Goal: Check status: Check status

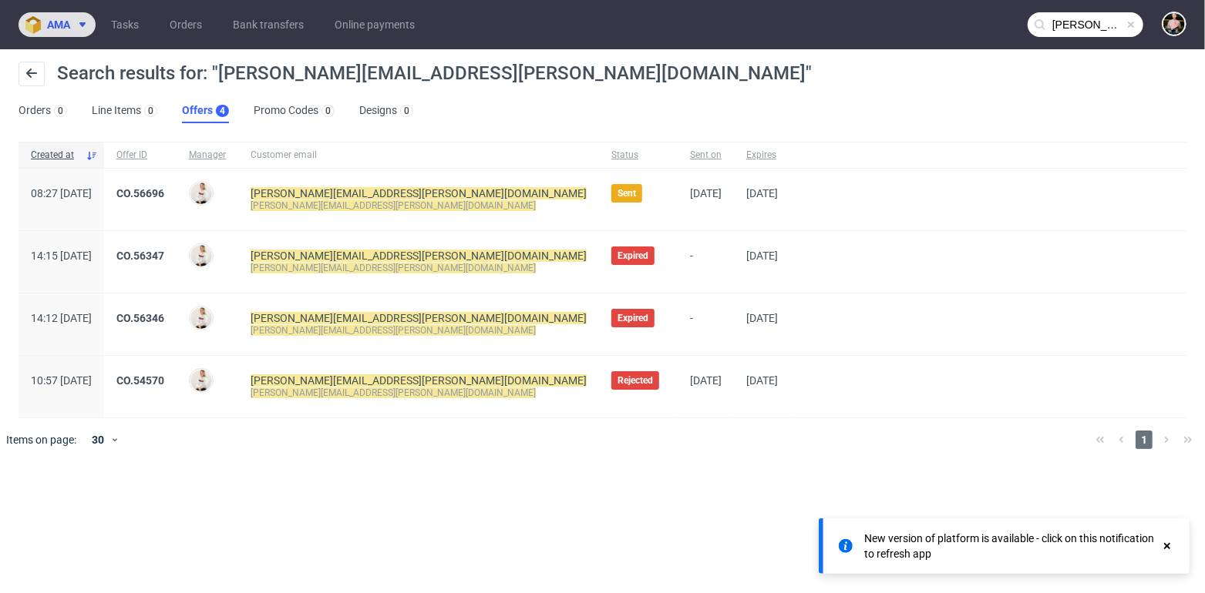
click at [63, 28] on span "ama" at bounding box center [58, 24] width 23 height 11
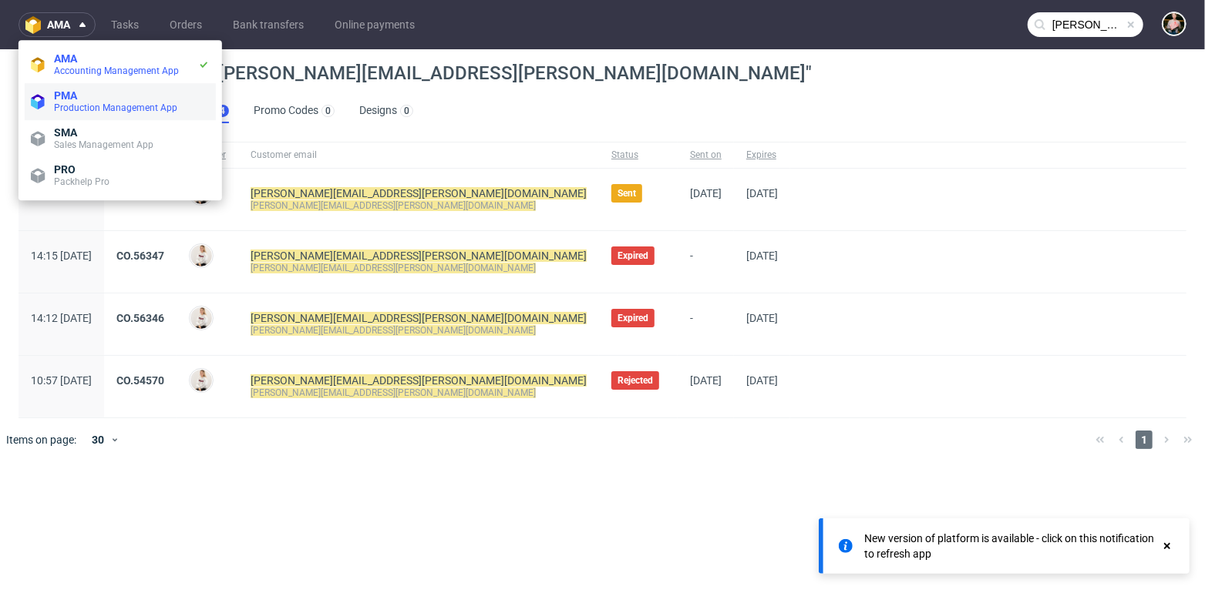
click at [78, 96] on span "PMA" at bounding box center [132, 95] width 156 height 12
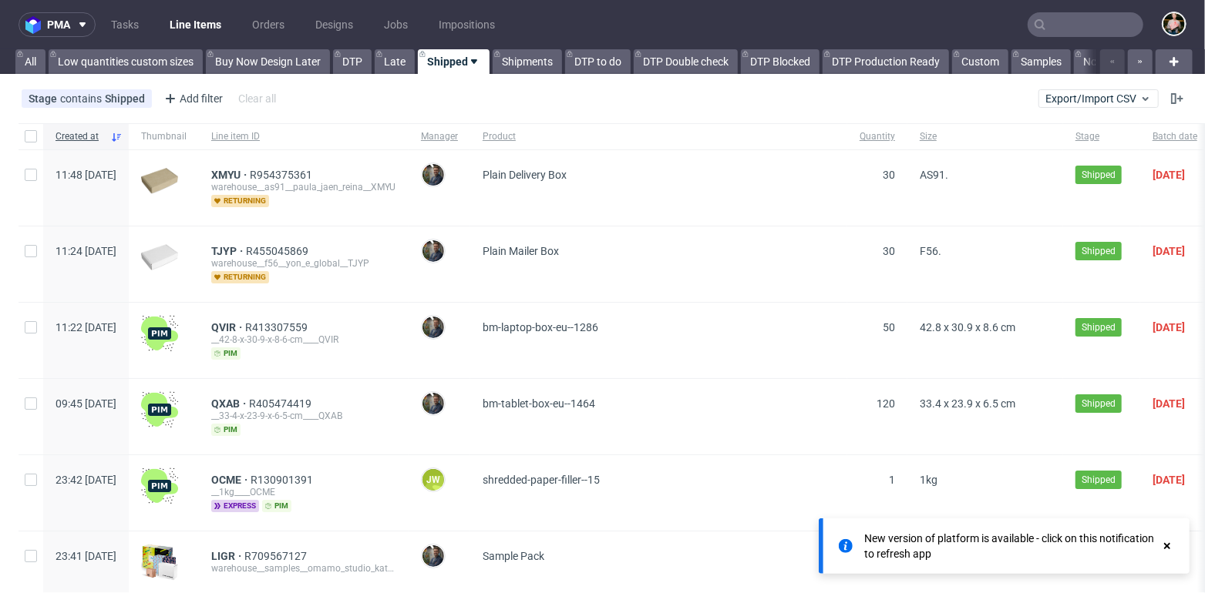
click at [1167, 546] on use at bounding box center [1167, 546] width 6 height 6
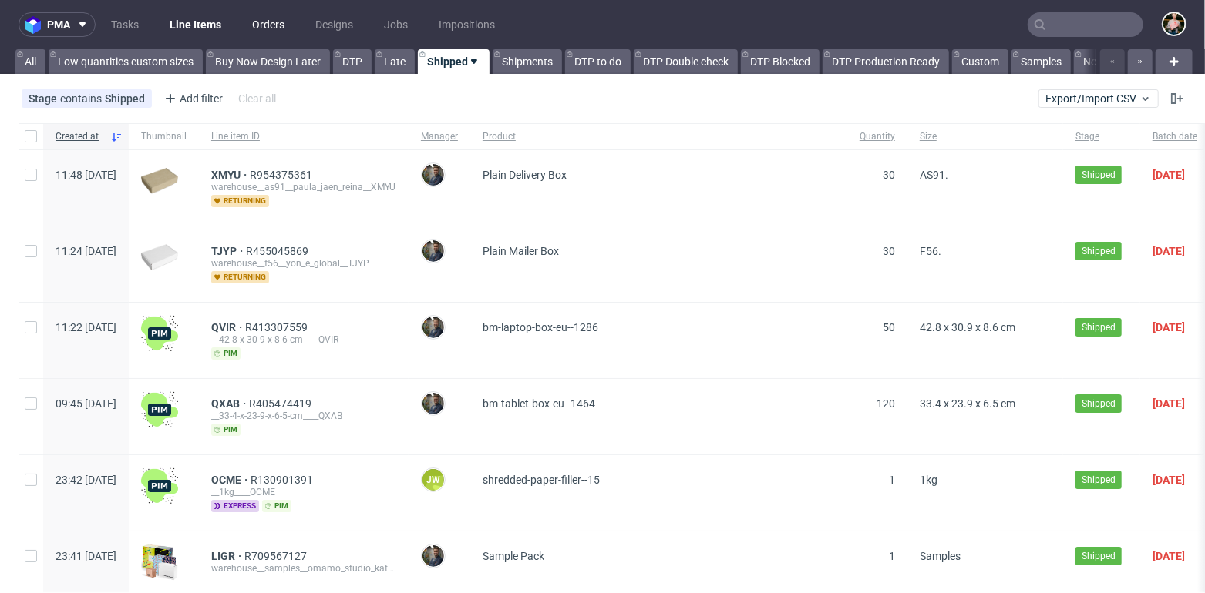
click at [261, 18] on link "Orders" at bounding box center [268, 24] width 51 height 25
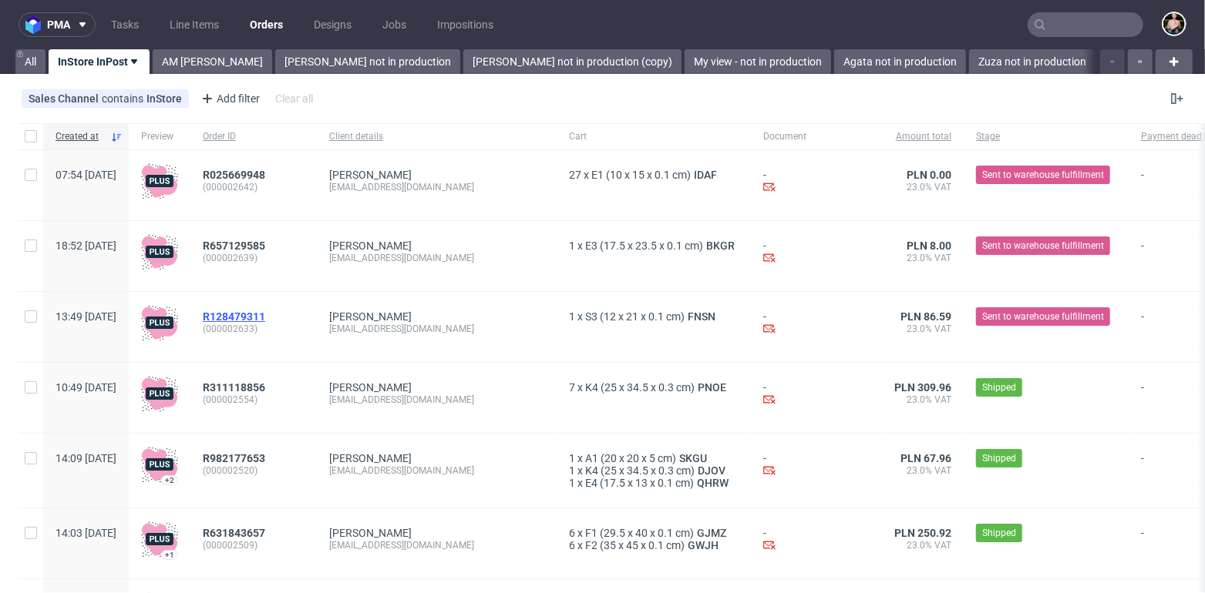
click at [265, 315] on span "R128479311" at bounding box center [234, 317] width 62 height 12
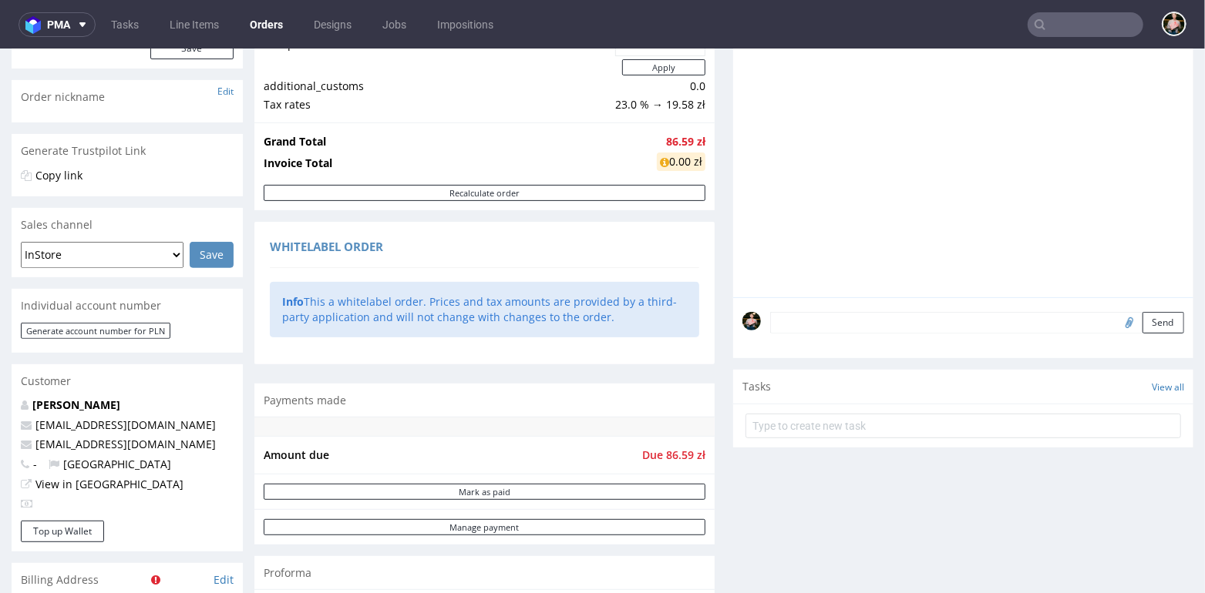
scroll to position [849, 0]
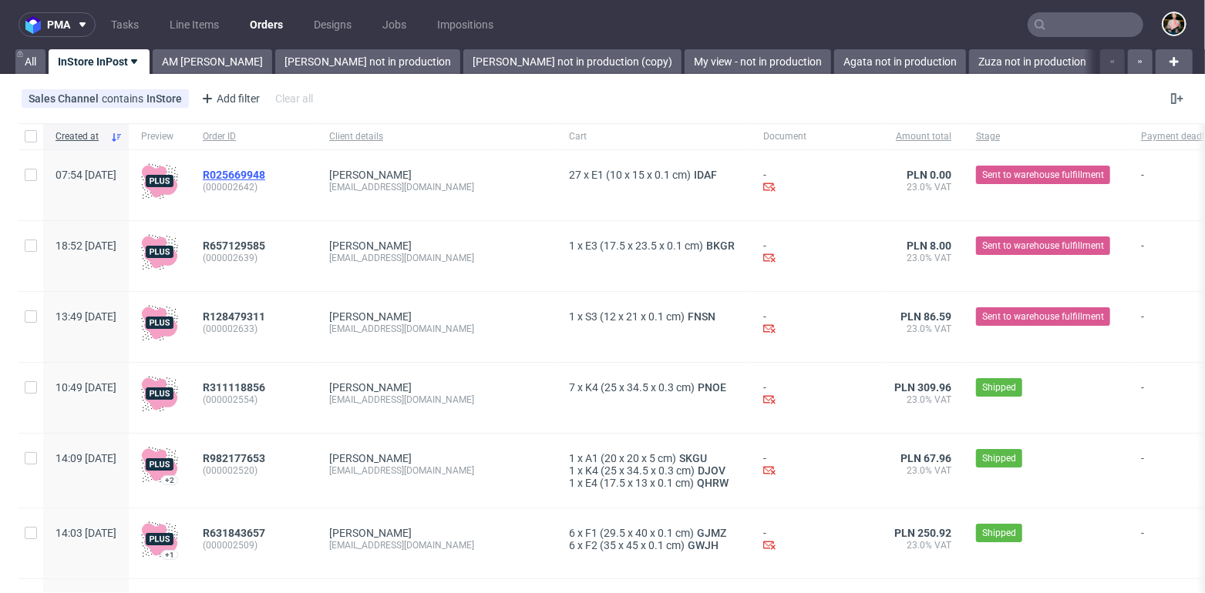
click at [265, 174] on span "R025669948" at bounding box center [234, 175] width 62 height 12
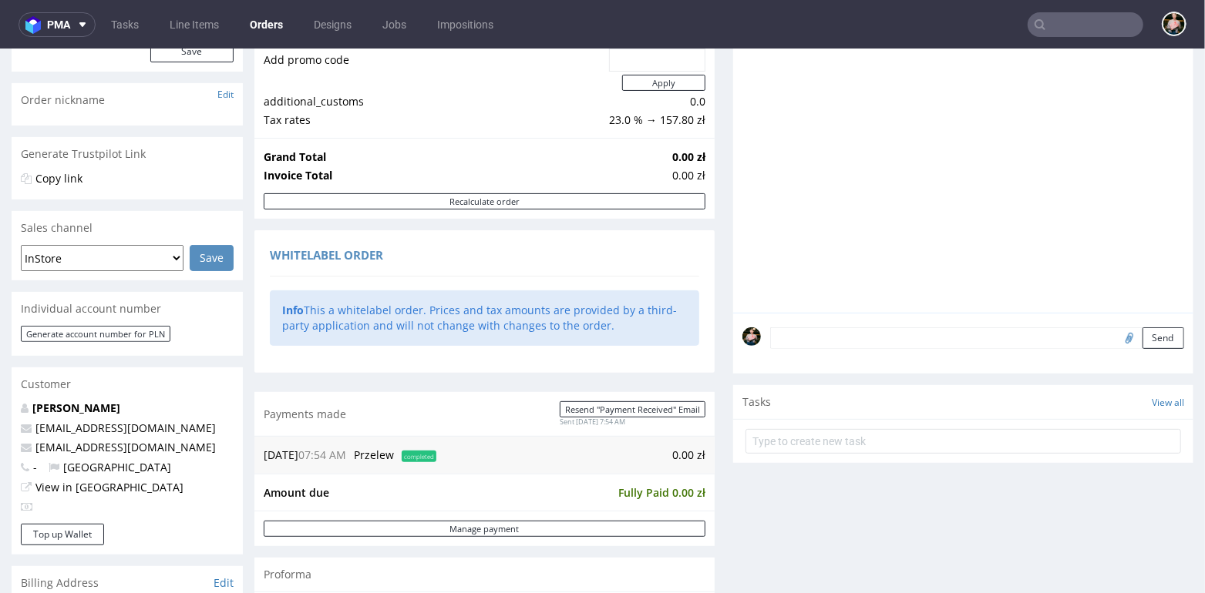
scroll to position [210, 0]
